Goal: Information Seeking & Learning: Learn about a topic

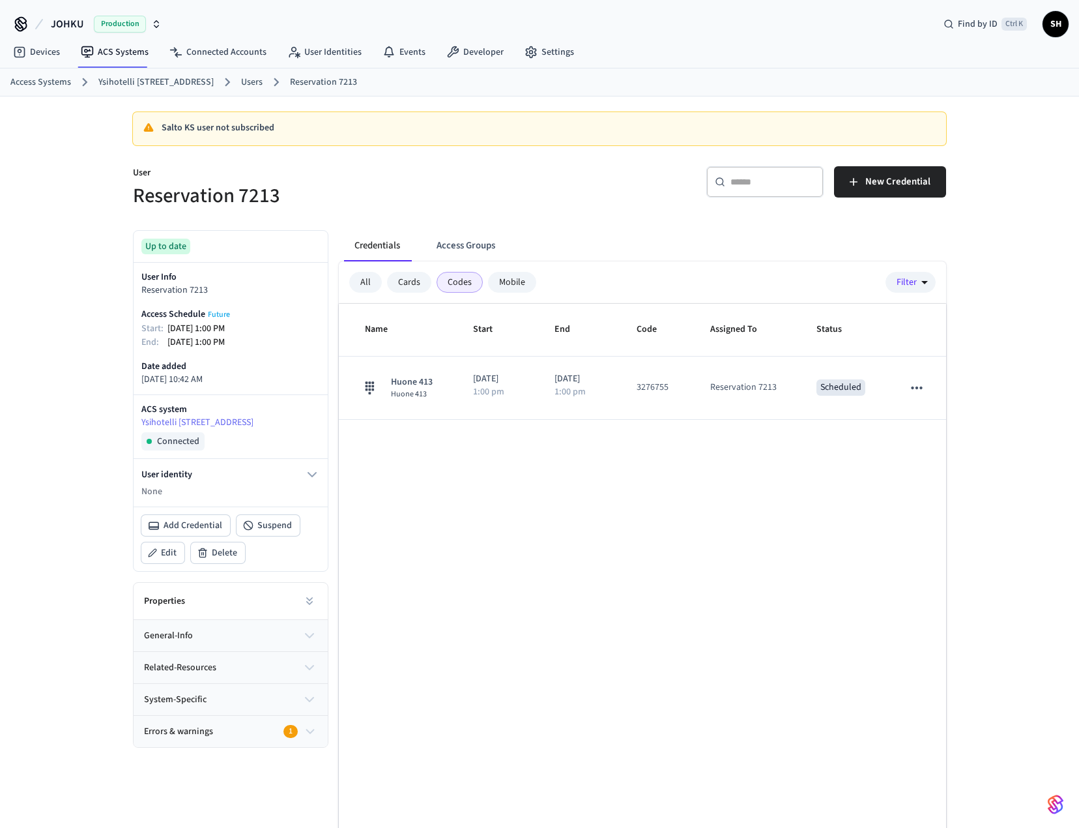
click at [229, 126] on p "Salto KS user not subscribed" at bounding box center [549, 128] width 774 height 14
click at [212, 121] on div "Salto KS user not subscribed" at bounding box center [539, 128] width 813 height 33
click at [212, 123] on p "Salto KS user not subscribed" at bounding box center [549, 128] width 774 height 14
click at [241, 81] on link "Users" at bounding box center [252, 83] width 22 height 14
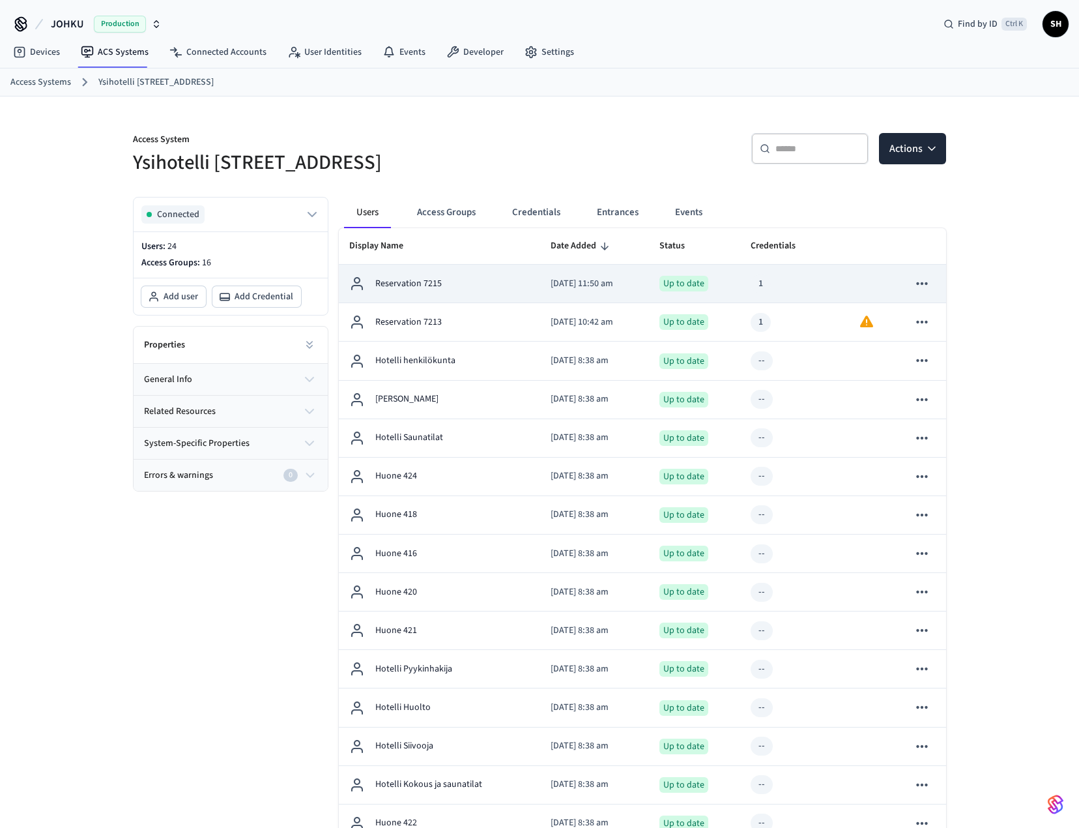
click at [440, 282] on p "Reservation 7215" at bounding box center [408, 284] width 66 height 14
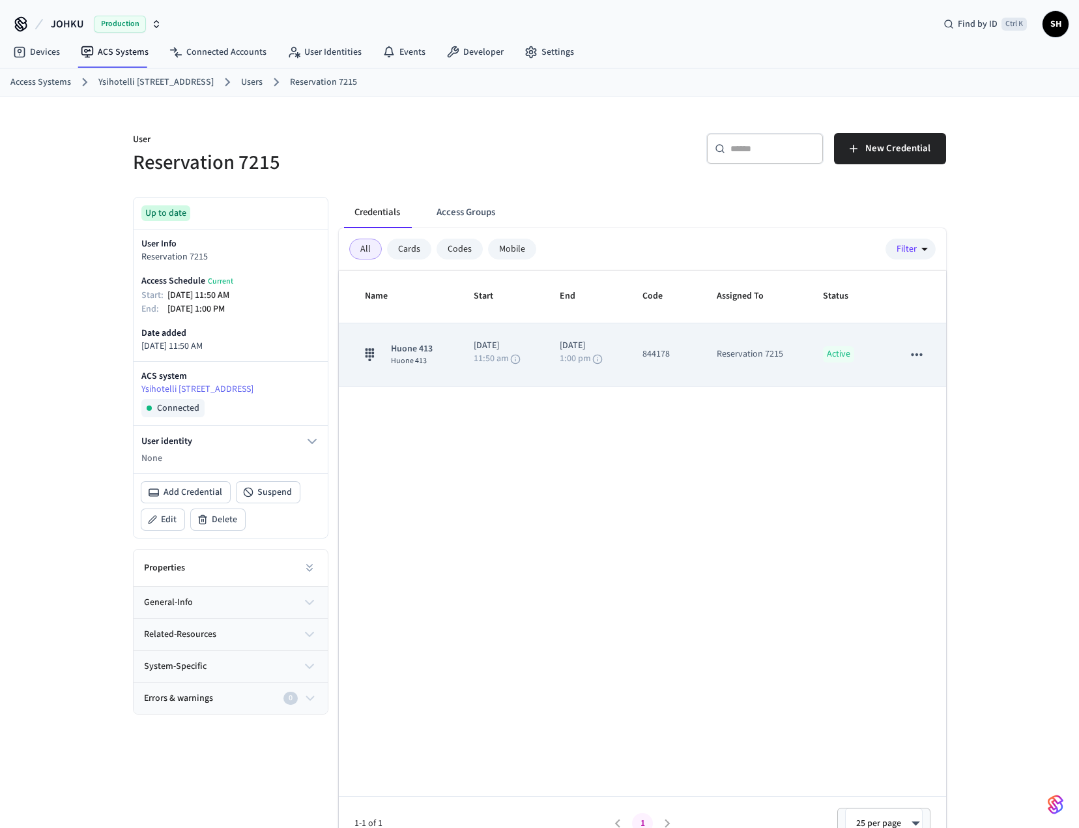
click at [439, 364] on div "Huone 413 Huone 413" at bounding box center [404, 354] width 78 height 24
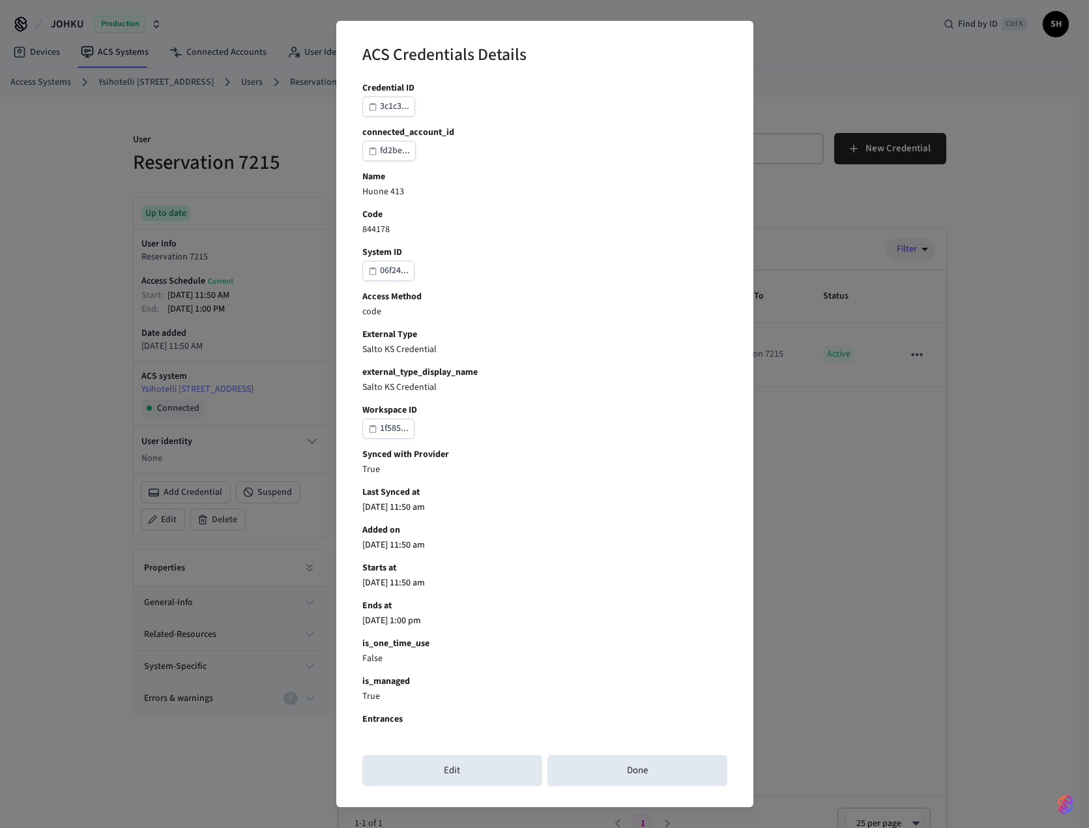
drag, startPoint x: 907, startPoint y: 480, endPoint x: 899, endPoint y: 482, distance: 7.4
click at [907, 480] on div "ACS Credentials Details Credential ID 3c1c3... connected_account_id fd2be... Na…" at bounding box center [544, 414] width 1089 height 828
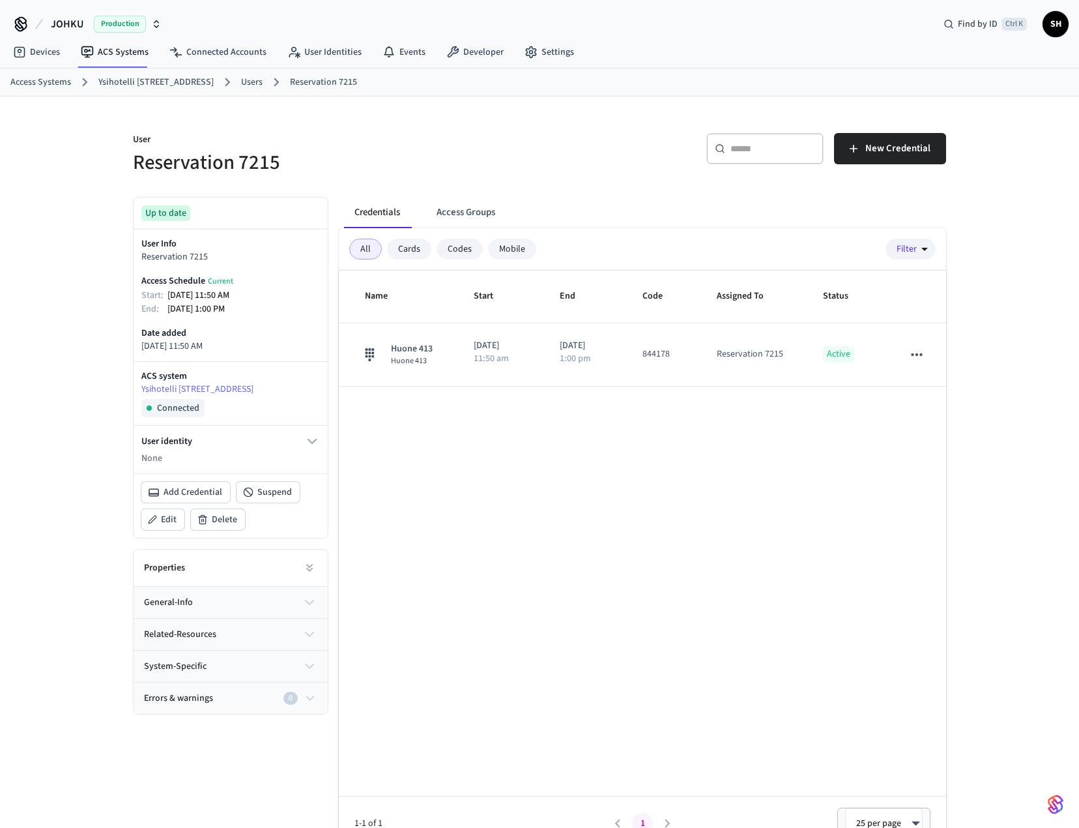
click at [451, 250] on div "Codes" at bounding box center [460, 249] width 46 height 21
click at [461, 248] on div "Codes" at bounding box center [460, 249] width 46 height 21
click at [504, 246] on div "Mobile" at bounding box center [512, 249] width 48 height 21
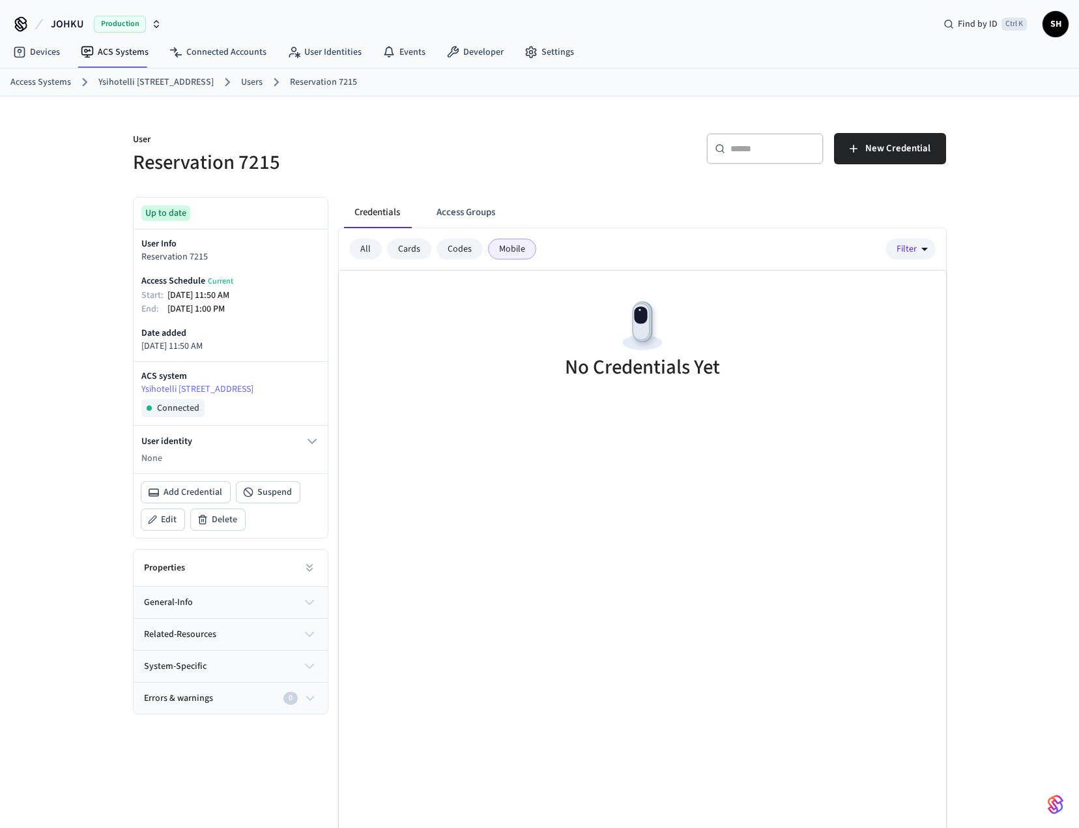
click at [411, 250] on div "Cards" at bounding box center [409, 249] width 44 height 21
click at [358, 252] on div "All" at bounding box center [365, 249] width 33 height 21
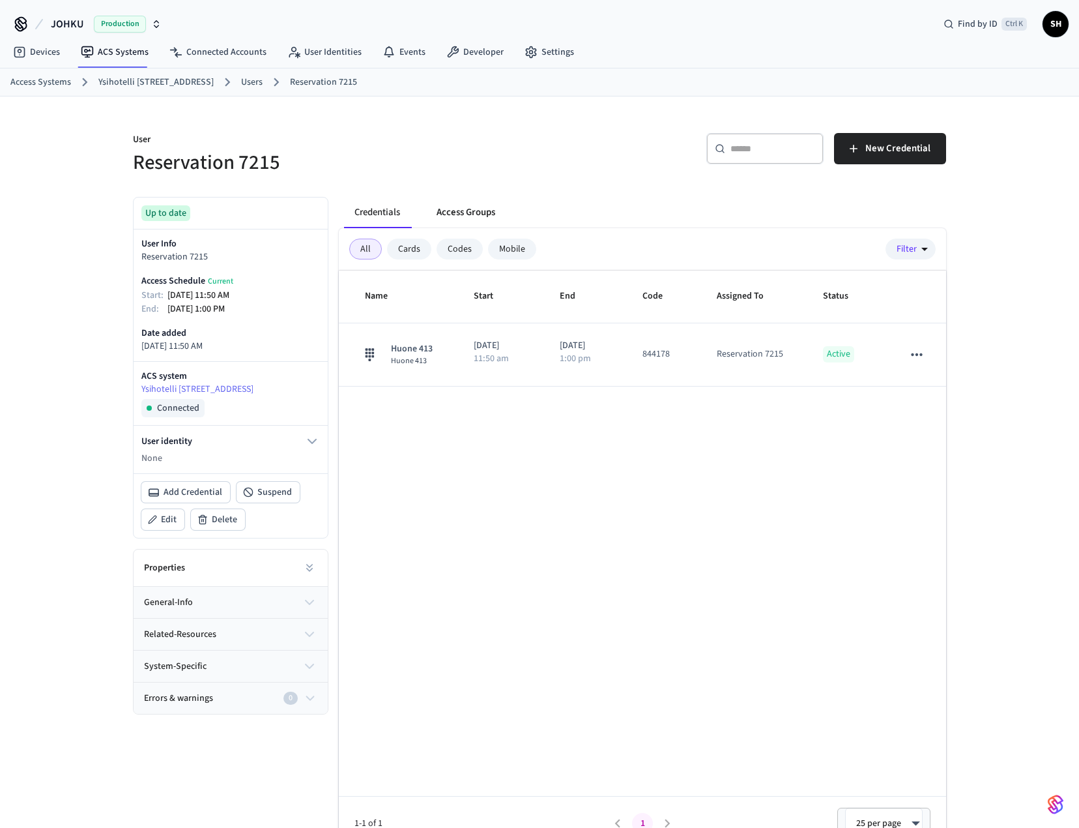
click at [463, 216] on button "Access Groups" at bounding box center [466, 212] width 80 height 31
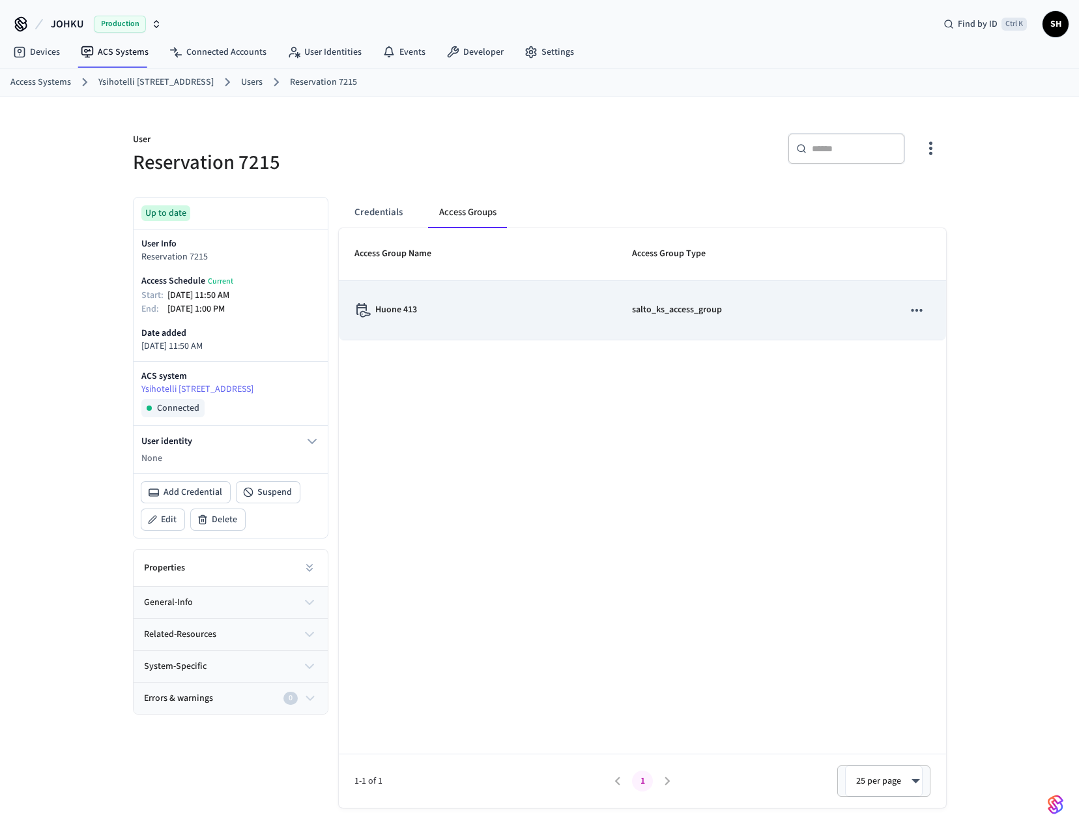
click at [692, 306] on p "salto_ks_access_group" at bounding box center [677, 310] width 90 height 14
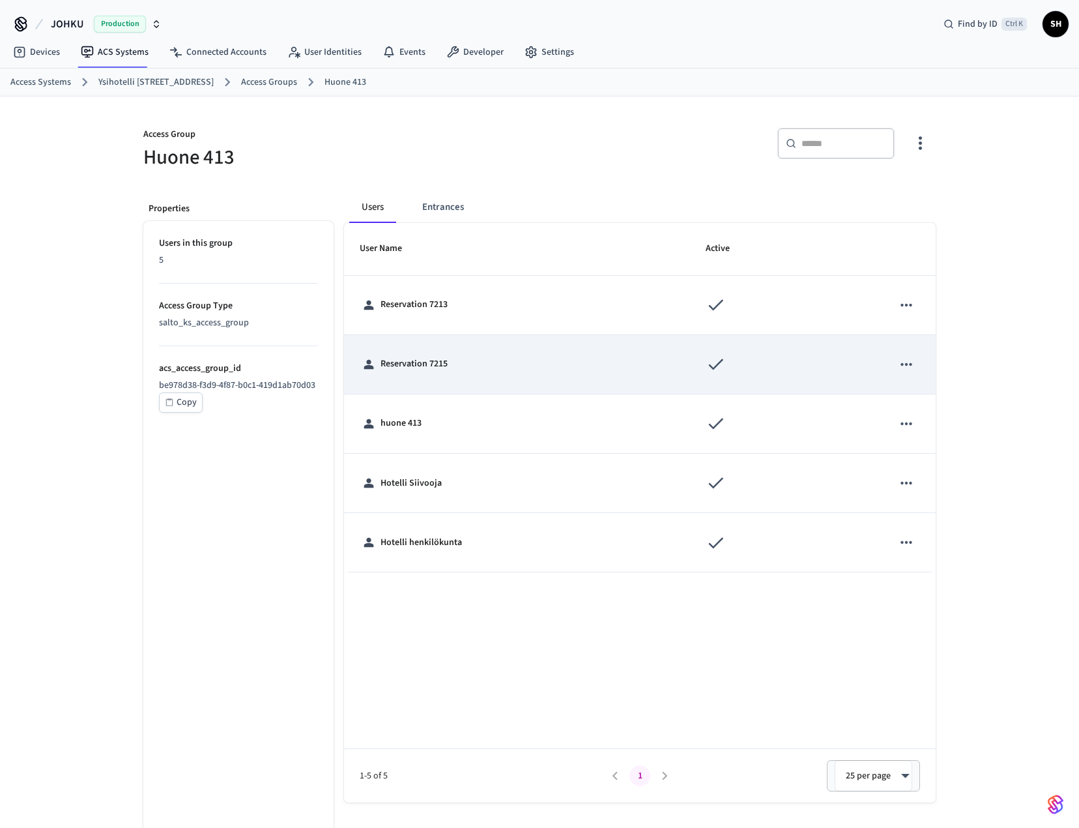
click at [459, 371] on div "Reservation 7215" at bounding box center [517, 364] width 315 height 14
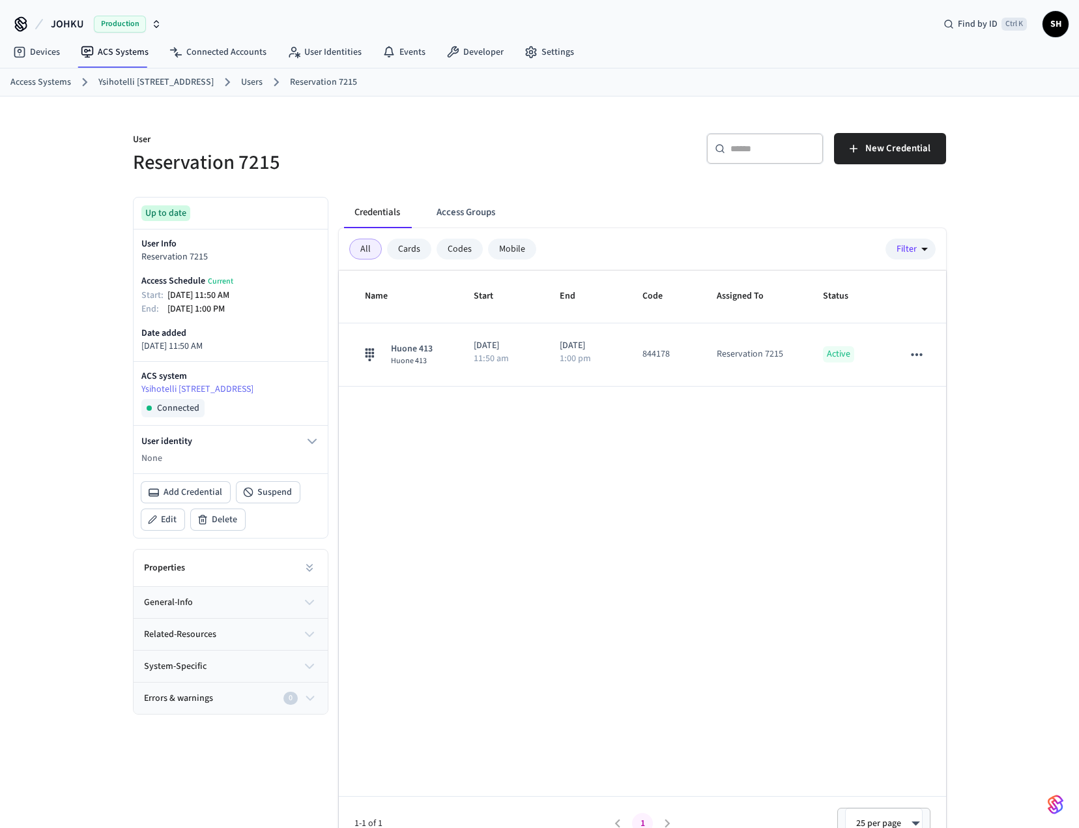
click at [241, 76] on link "Users" at bounding box center [252, 83] width 22 height 14
